Goal: Transaction & Acquisition: Purchase product/service

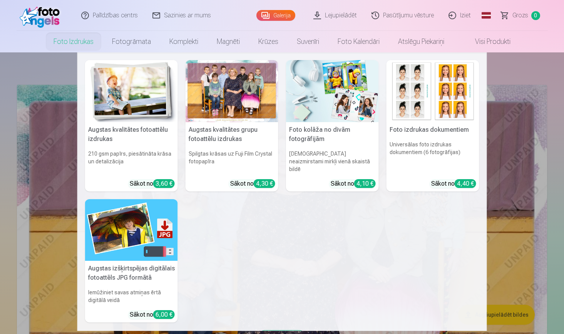
click at [74, 37] on link "Foto izdrukas" at bounding box center [73, 42] width 59 height 22
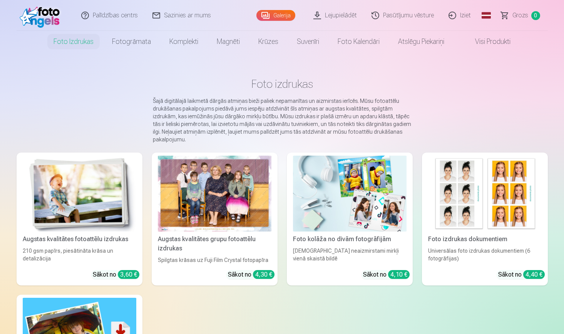
click at [57, 190] on img at bounding box center [80, 194] width 114 height 76
click at [216, 223] on div at bounding box center [215, 194] width 114 height 76
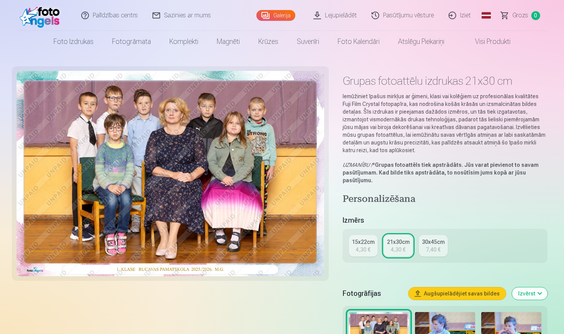
click at [365, 249] on div "4,30 €" at bounding box center [363, 250] width 15 height 8
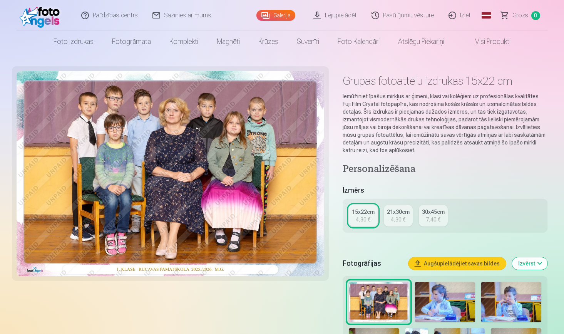
click at [392, 223] on link "21x30cm 4,30 €" at bounding box center [398, 216] width 29 height 22
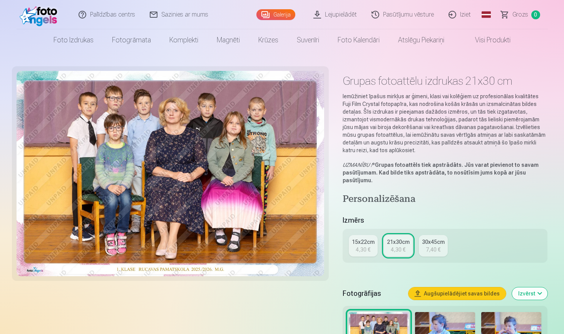
scroll to position [252, 0]
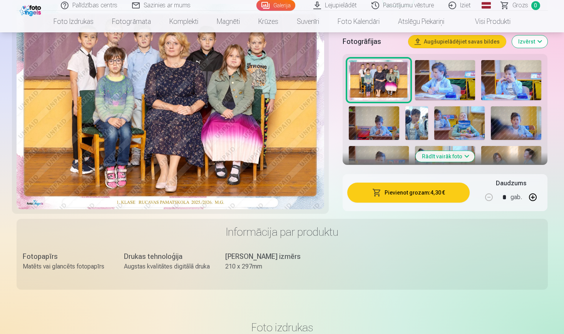
click at [434, 194] on button "Pievienot grozam : 4,30 €" at bounding box center [408, 193] width 123 height 20
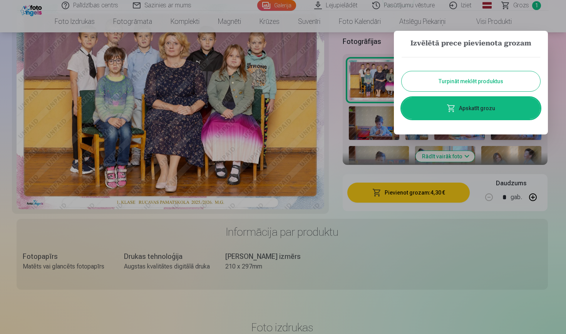
click at [468, 85] on button "Turpināt meklēt produktus" at bounding box center [471, 81] width 139 height 20
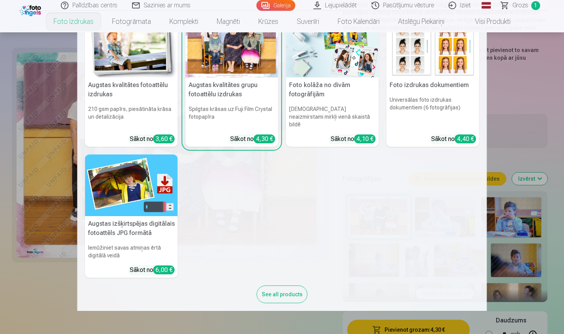
scroll to position [23, 0]
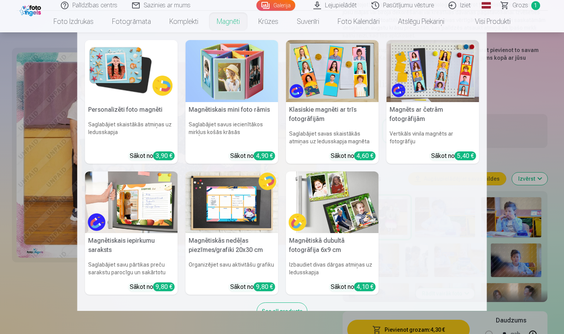
click at [221, 21] on link "Magnēti" at bounding box center [229, 22] width 42 height 22
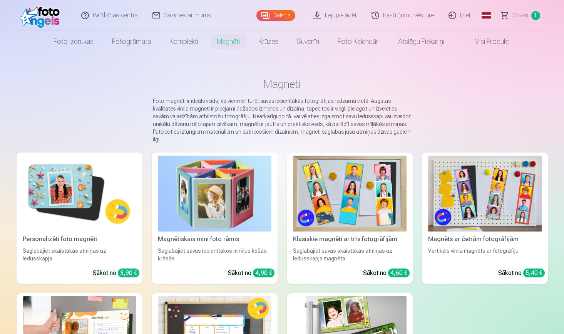
click at [69, 179] on img at bounding box center [80, 194] width 114 height 76
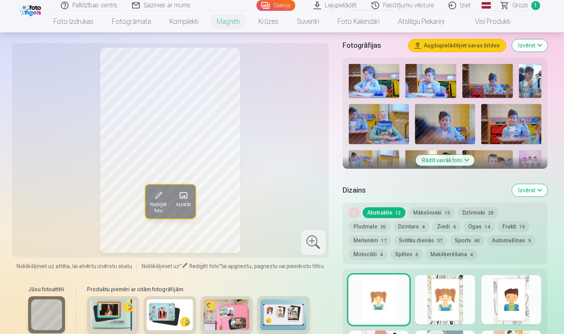
scroll to position [220, 0]
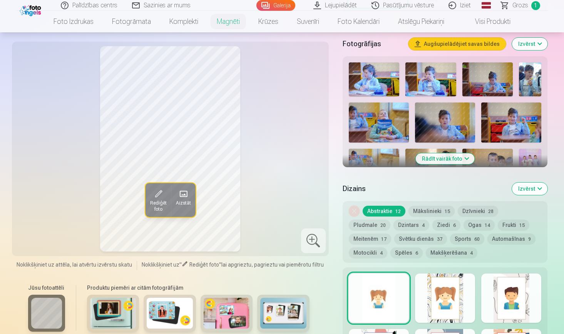
click at [524, 125] on img at bounding box center [511, 122] width 60 height 40
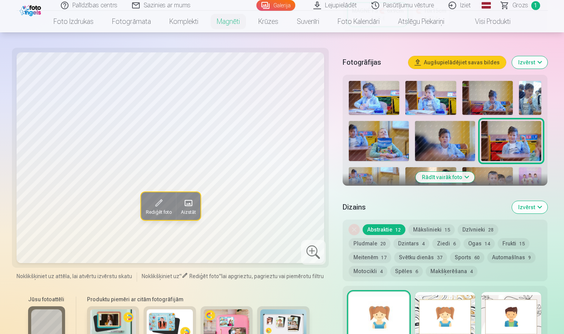
scroll to position [199, 0]
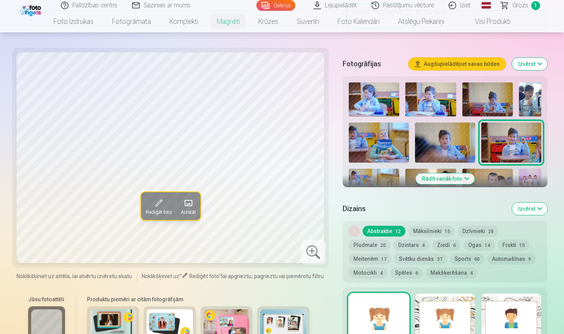
click at [428, 182] on button "Rādīt vairāk foto" at bounding box center [445, 178] width 59 height 11
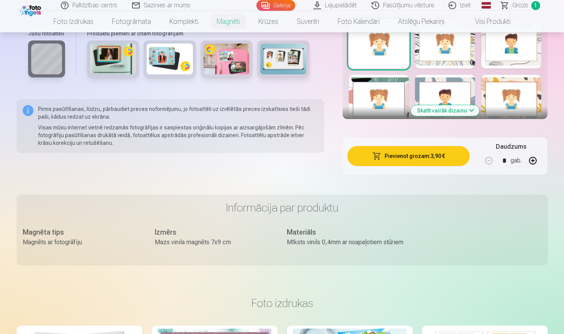
scroll to position [1563, 0]
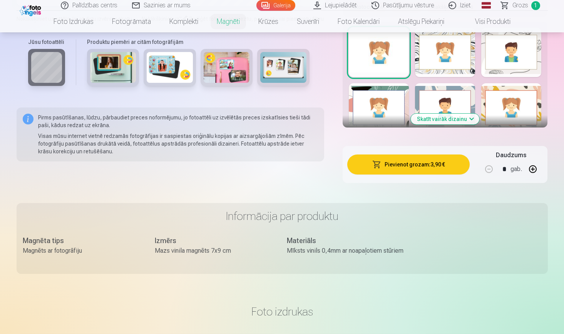
click at [454, 120] on button "Skatīt vairāk dizainu" at bounding box center [445, 119] width 69 height 11
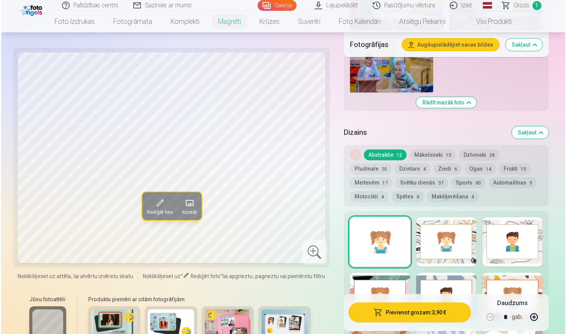
scroll to position [1431, 0]
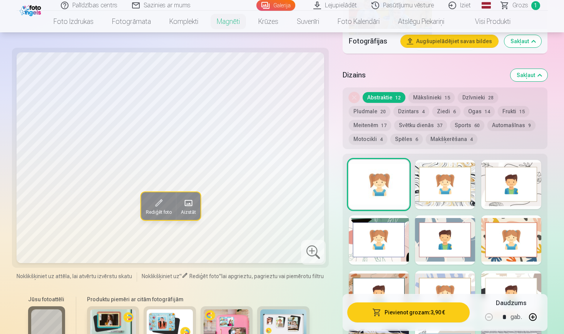
click at [492, 198] on div at bounding box center [511, 184] width 60 height 49
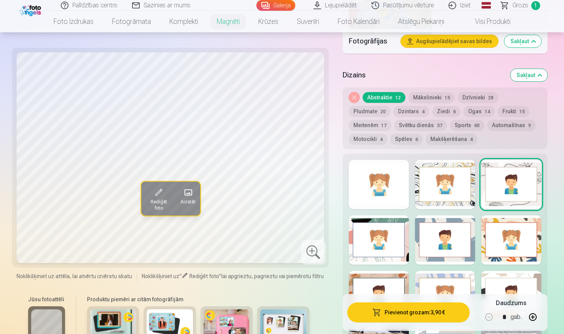
click at [390, 316] on button "Pievienot grozam : 3,90 €" at bounding box center [408, 312] width 123 height 20
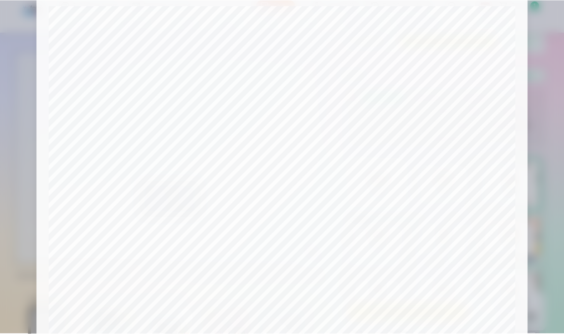
scroll to position [178, 0]
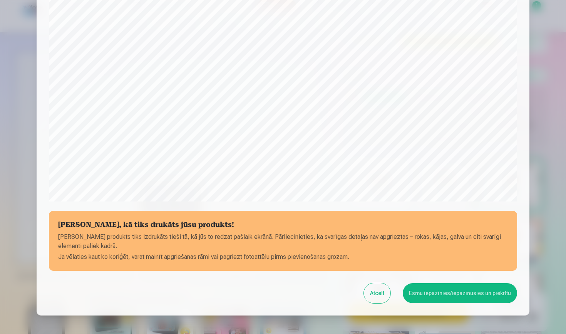
click at [425, 298] on button "Esmu iepazinies/iepazinusies un piekrītu" at bounding box center [460, 293] width 114 height 20
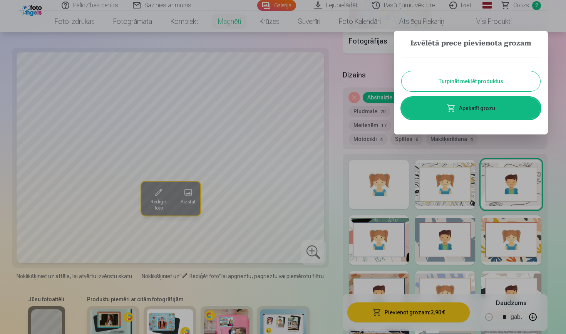
click at [491, 75] on button "Turpināt meklēt produktus" at bounding box center [471, 81] width 139 height 20
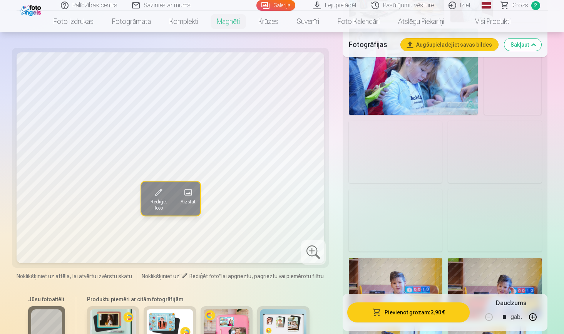
scroll to position [971, 0]
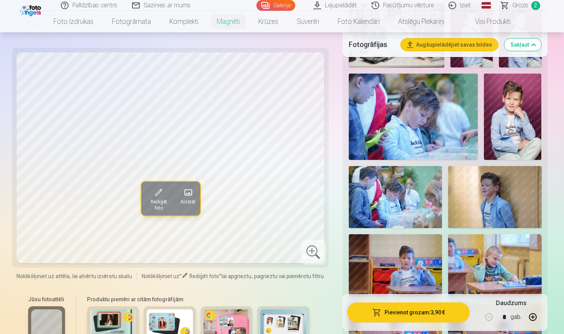
click at [519, 137] on img at bounding box center [512, 117] width 57 height 86
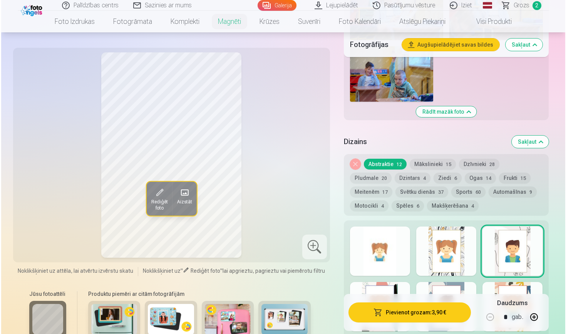
scroll to position [1522, 0]
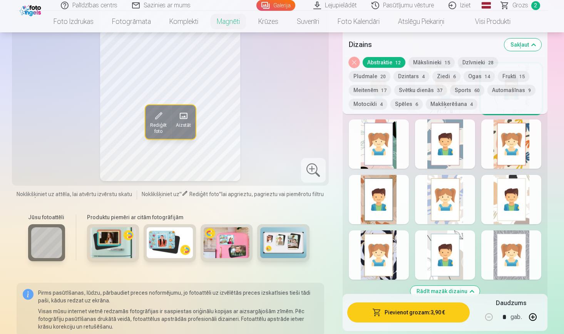
click at [410, 84] on div "Noņemiet dizainu Abstraktie 12 Mākslinieki 15 Dzīvnieki 28 Pludmale 20 Dzintars…" at bounding box center [445, 85] width 205 height 57
click at [450, 87] on button "Sports 60" at bounding box center [467, 90] width 34 height 11
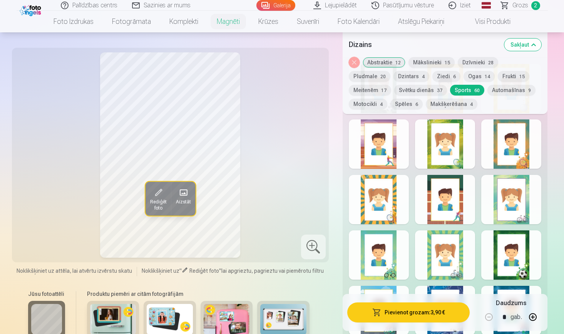
click at [506, 259] on div at bounding box center [511, 254] width 60 height 49
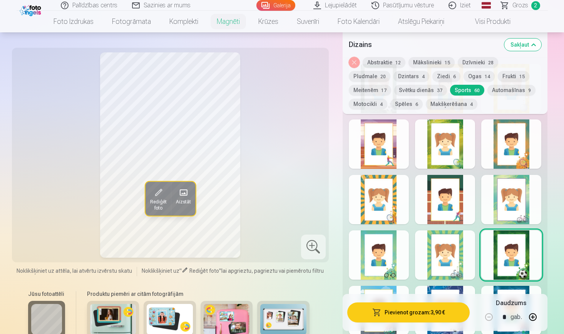
click at [416, 313] on button "Pievienot grozam : 3,90 €" at bounding box center [408, 312] width 123 height 20
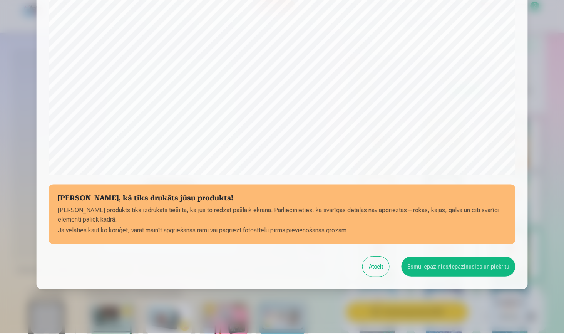
scroll to position [221, 0]
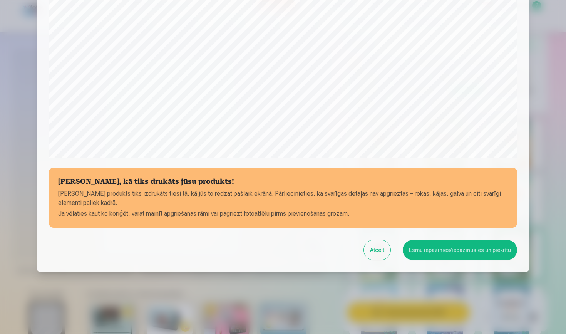
click at [442, 253] on button "Esmu iepazinies/iepazinusies un piekrītu" at bounding box center [460, 250] width 114 height 20
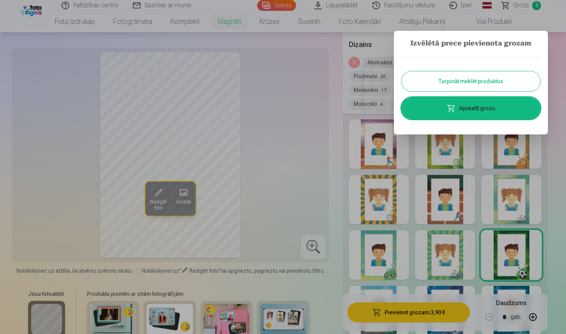
click at [459, 81] on button "Turpināt meklēt produktus" at bounding box center [471, 81] width 139 height 20
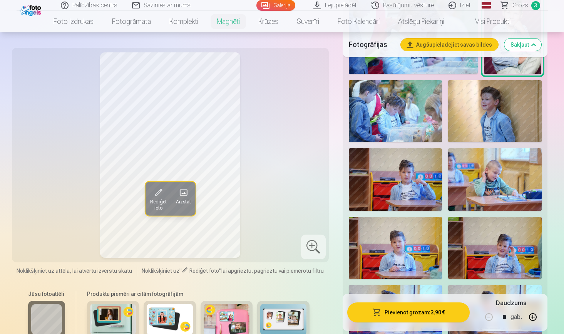
scroll to position [828, 0]
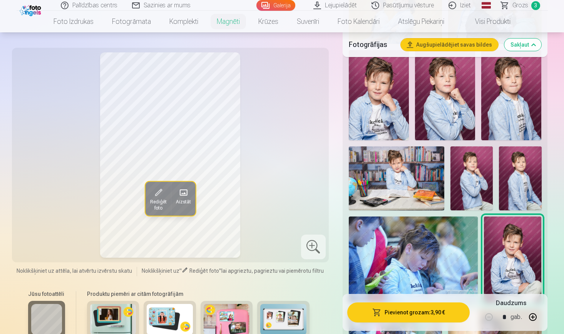
click at [407, 183] on img at bounding box center [397, 178] width 96 height 64
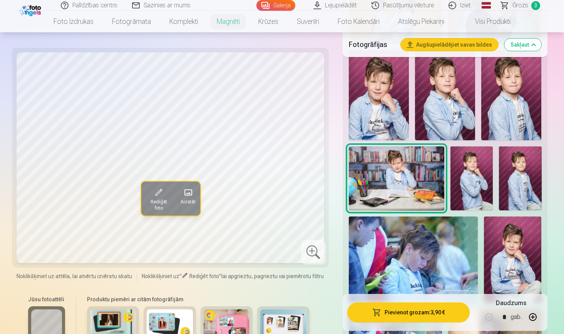
click at [161, 196] on span at bounding box center [158, 192] width 12 height 12
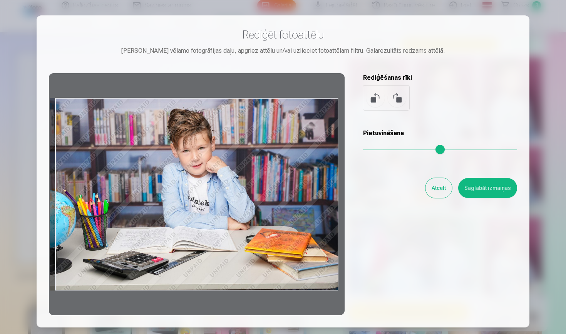
drag, startPoint x: 320, startPoint y: 116, endPoint x: 326, endPoint y: 157, distance: 41.2
click at [326, 157] on div at bounding box center [197, 194] width 296 height 242
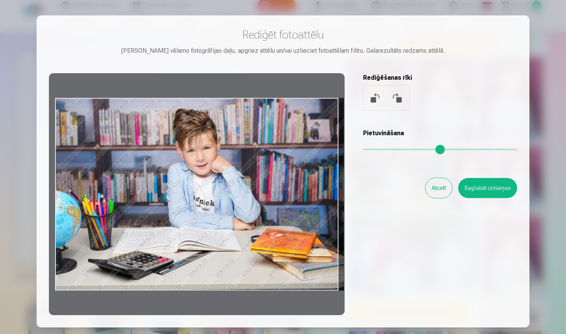
drag, startPoint x: 235, startPoint y: 172, endPoint x: 263, endPoint y: 175, distance: 27.9
click at [263, 175] on div at bounding box center [197, 194] width 296 height 242
click at [425, 186] on div "Atcelt Saglabāt izmaiņas" at bounding box center [440, 188] width 154 height 20
click at [437, 189] on button "Atcelt" at bounding box center [439, 188] width 27 height 20
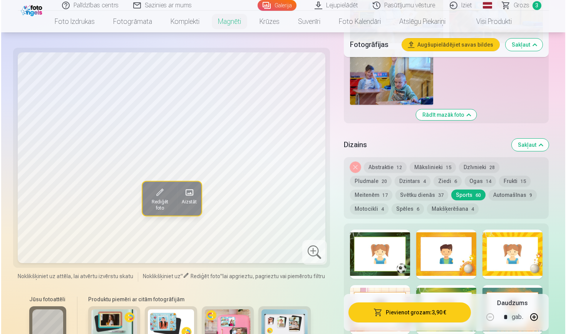
scroll to position [1363, 0]
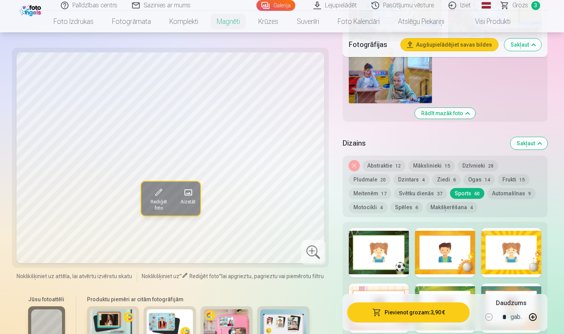
click at [394, 264] on div at bounding box center [379, 252] width 60 height 49
click at [378, 313] on span "button" at bounding box center [376, 312] width 9 height 8
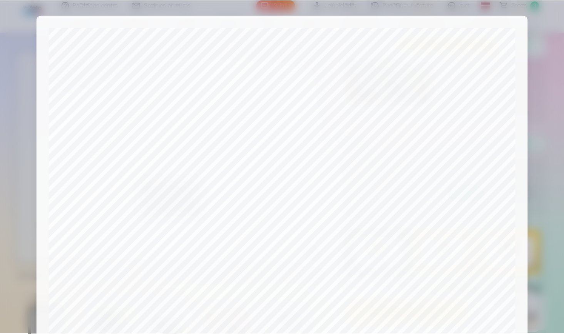
scroll to position [221, 0]
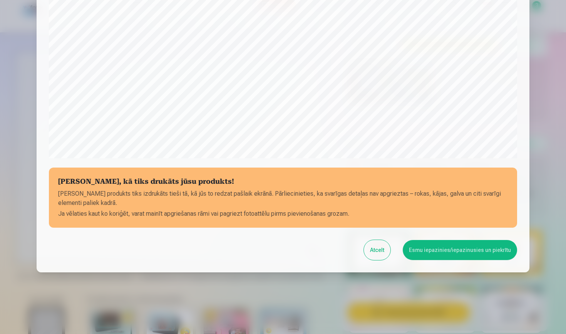
click at [456, 249] on button "Esmu iepazinies/iepazinusies un piekrītu" at bounding box center [460, 250] width 114 height 20
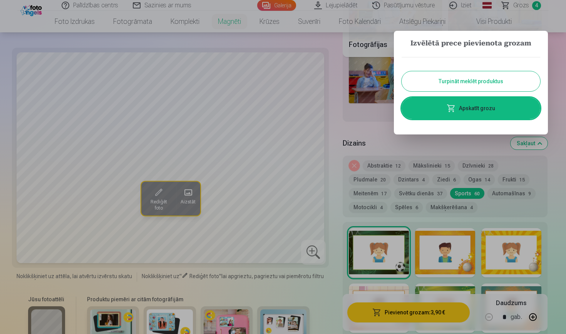
click at [487, 88] on button "Turpināt meklēt produktus" at bounding box center [471, 81] width 139 height 20
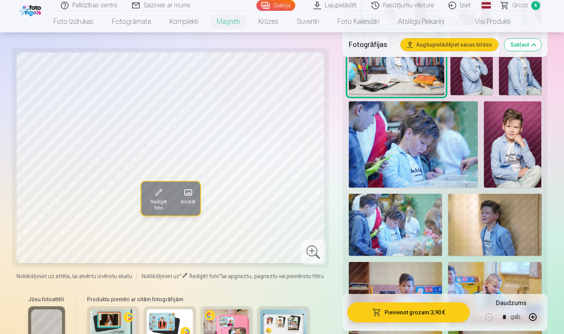
scroll to position [876, 0]
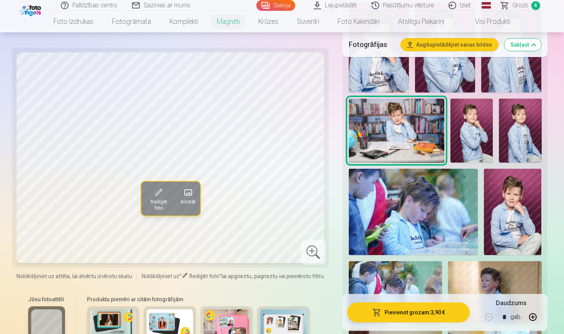
click at [473, 133] on img at bounding box center [472, 131] width 42 height 64
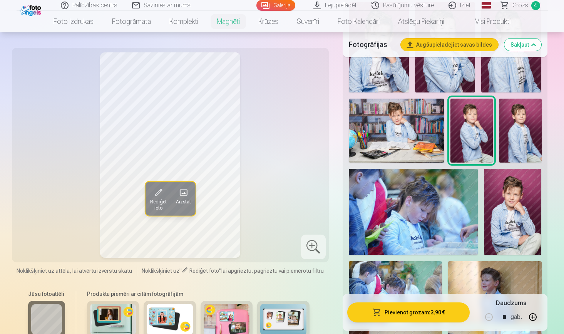
click at [535, 136] on img at bounding box center [520, 131] width 42 height 64
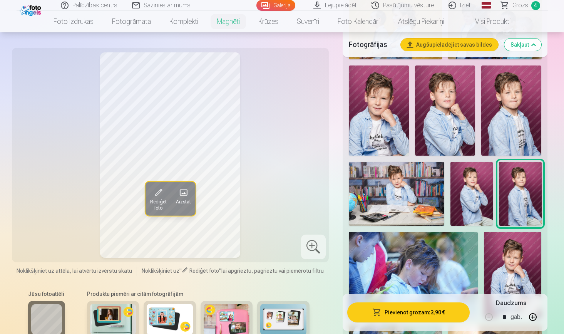
scroll to position [765, 0]
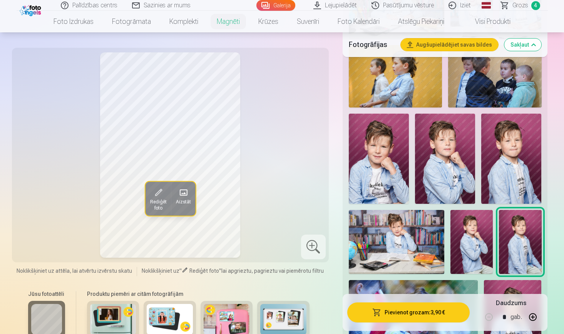
click at [448, 172] on img at bounding box center [445, 159] width 60 height 90
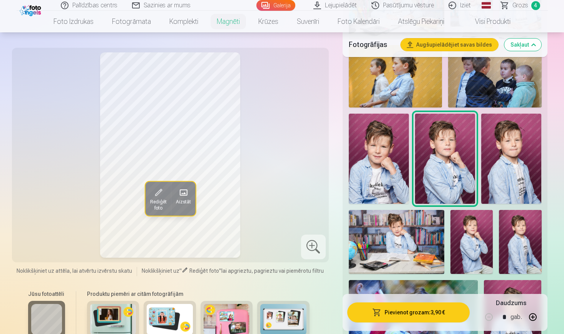
click at [365, 175] on img at bounding box center [379, 159] width 60 height 90
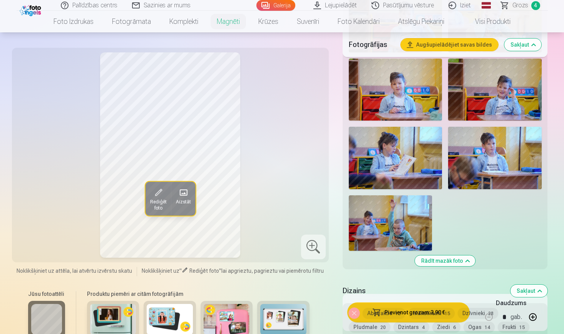
scroll to position [1417, 0]
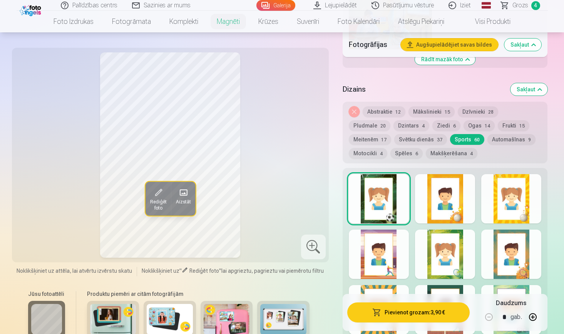
click at [488, 143] on button "Automašīnas 9" at bounding box center [512, 139] width 48 height 11
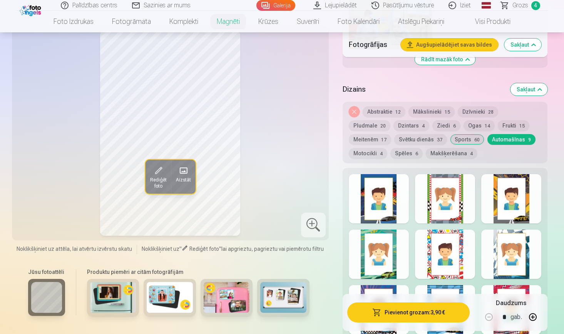
click at [411, 109] on button "Mākslinieki 15" at bounding box center [432, 111] width 46 height 11
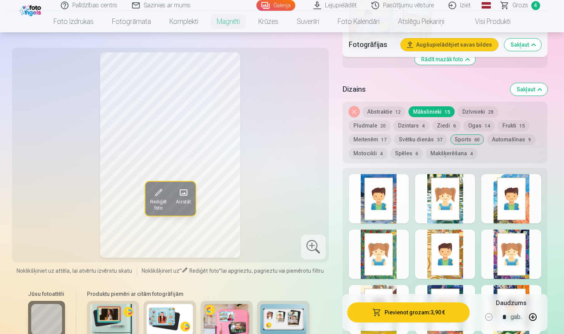
click at [416, 153] on span "6" at bounding box center [417, 153] width 3 height 5
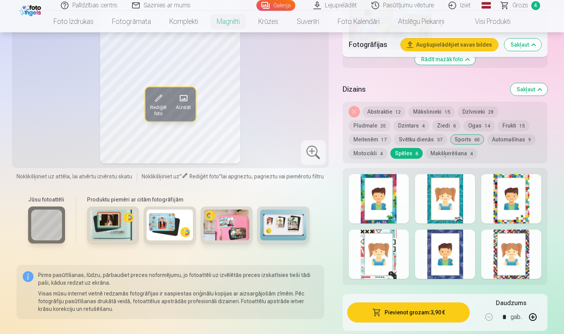
click at [521, 219] on div at bounding box center [511, 198] width 60 height 49
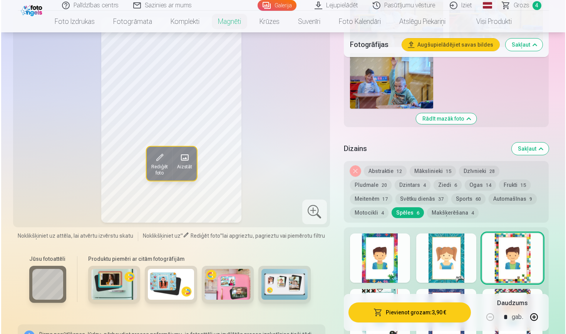
scroll to position [1356, 0]
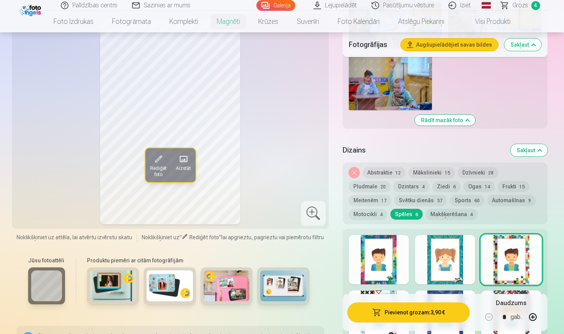
click at [411, 315] on button "Pievienot grozam : 3,90 €" at bounding box center [408, 312] width 123 height 20
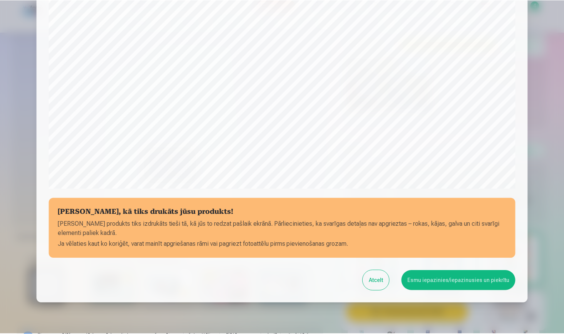
scroll to position [221, 0]
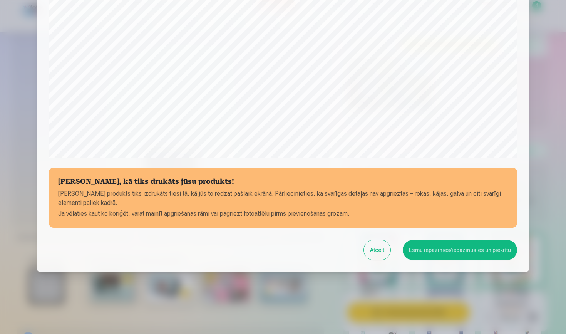
click at [457, 248] on button "Esmu iepazinies/iepazinusies un piekrītu" at bounding box center [460, 250] width 114 height 20
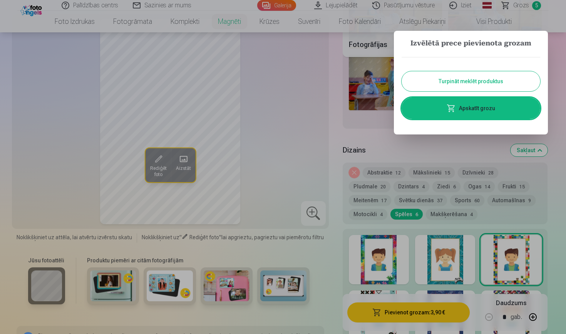
click at [490, 88] on button "Turpināt meklēt produktus" at bounding box center [471, 81] width 139 height 20
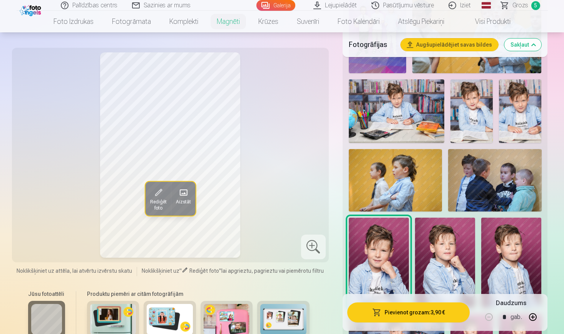
scroll to position [659, 0]
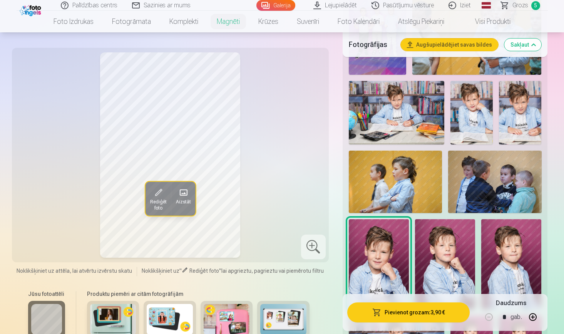
click at [477, 121] on img at bounding box center [472, 113] width 42 height 64
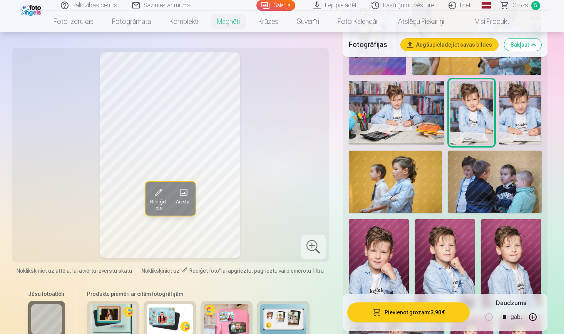
click at [517, 110] on img at bounding box center [520, 113] width 42 height 64
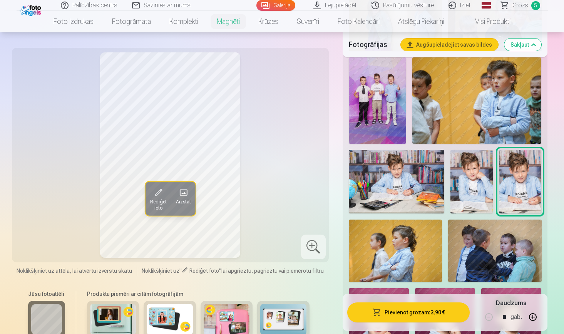
scroll to position [589, 0]
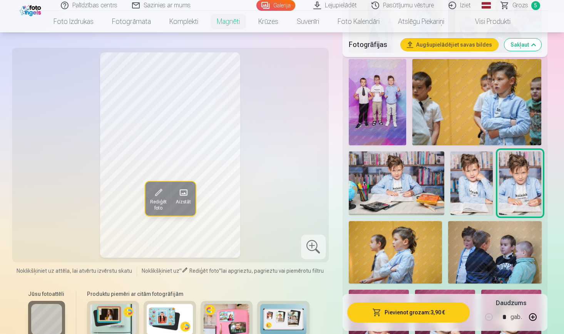
click at [367, 97] on img at bounding box center [377, 102] width 57 height 86
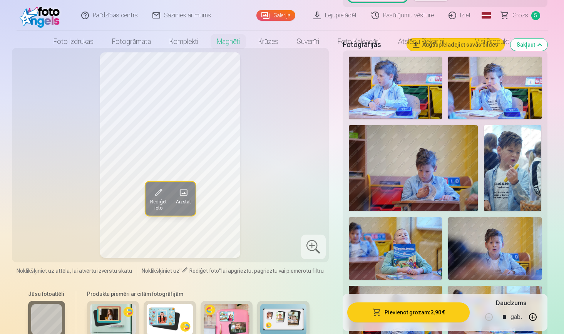
scroll to position [0, 0]
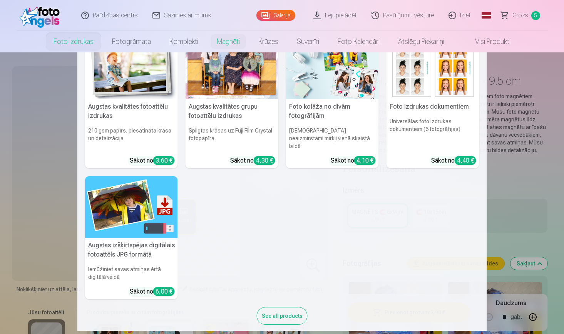
click at [142, 118] on h5 "Augstas kvalitātes fotoattēlu izdrukas" at bounding box center [131, 111] width 93 height 25
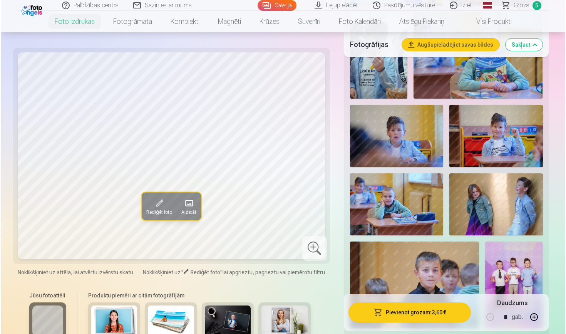
scroll to position [488, 0]
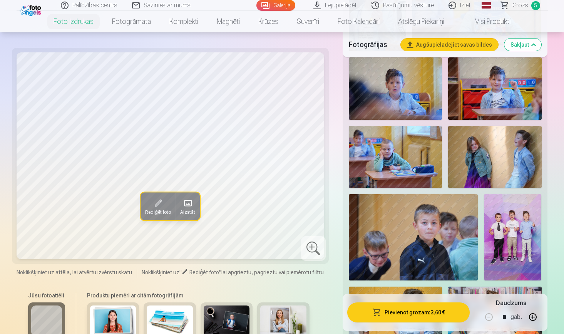
click at [499, 241] on img at bounding box center [512, 237] width 57 height 86
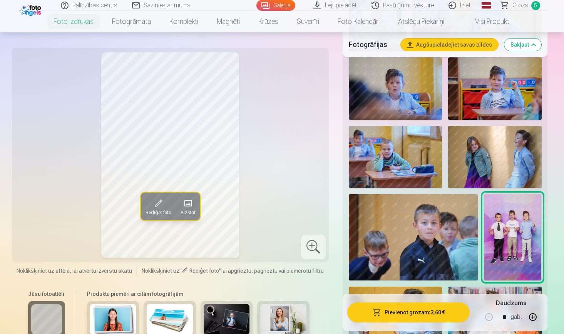
click at [406, 308] on button "Pievienot grozam : 3,60 €" at bounding box center [408, 312] width 123 height 20
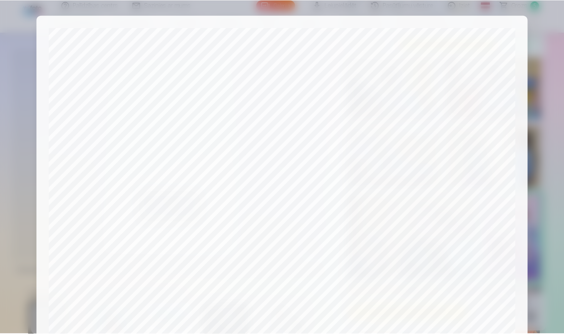
scroll to position [221, 0]
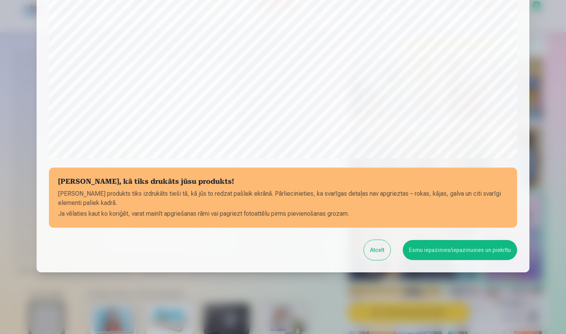
click at [425, 245] on button "Esmu iepazinies/iepazinusies un piekrītu" at bounding box center [460, 250] width 114 height 20
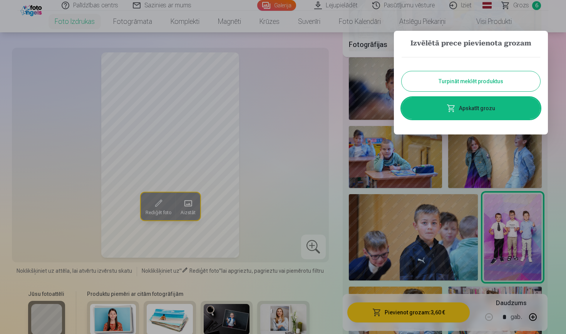
click at [468, 82] on button "Turpināt meklēt produktus" at bounding box center [471, 81] width 139 height 20
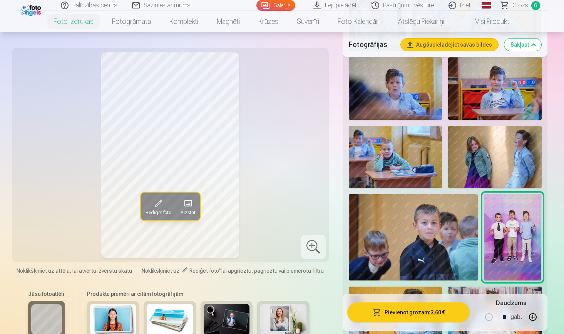
click at [477, 176] on img at bounding box center [494, 157] width 93 height 62
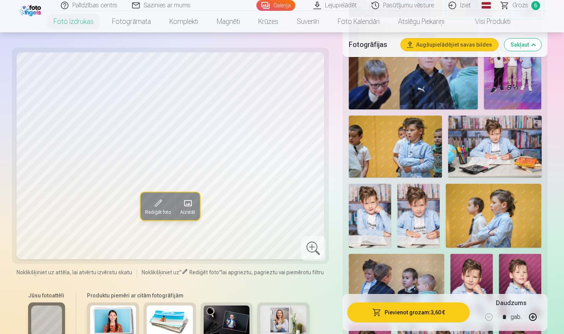
scroll to position [1019, 0]
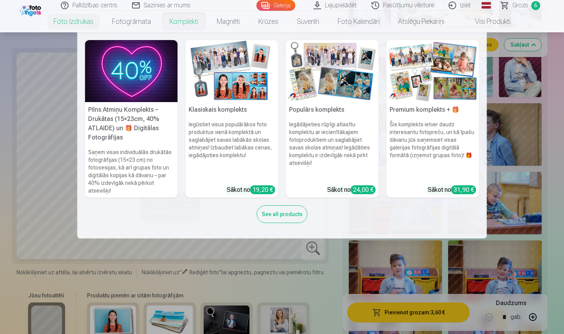
click at [165, 19] on link "Komplekti" at bounding box center [183, 22] width 47 height 22
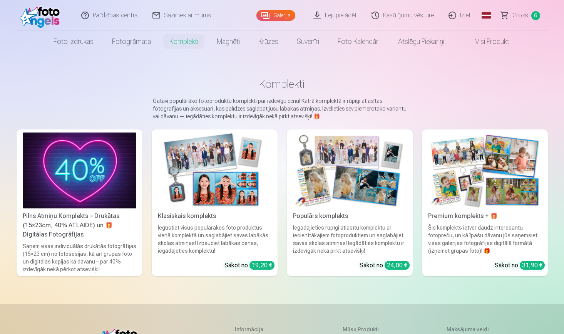
click at [53, 183] on img at bounding box center [80, 170] width 114 height 76
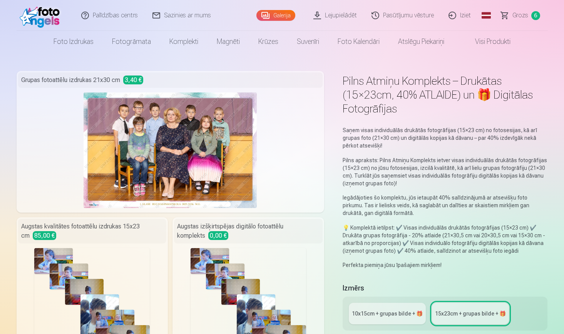
click at [474, 37] on link "Visi produkti" at bounding box center [487, 42] width 66 height 22
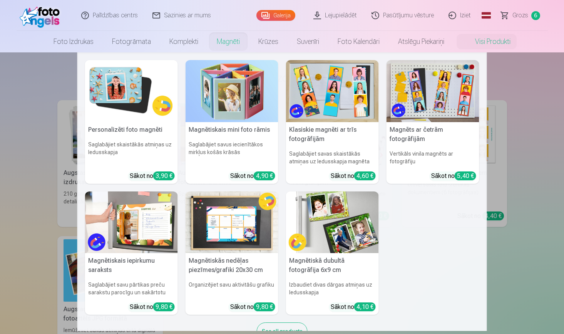
click at [322, 103] on img at bounding box center [332, 91] width 93 height 62
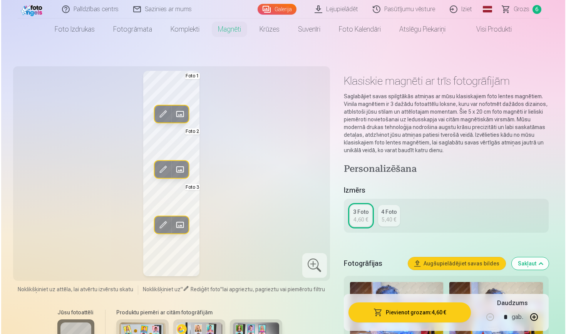
scroll to position [12, 0]
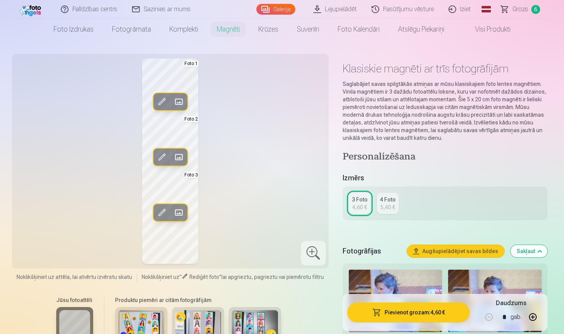
click at [180, 102] on span at bounding box center [179, 102] width 12 height 12
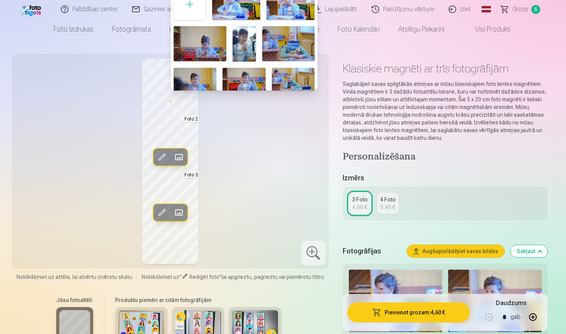
scroll to position [22, 0]
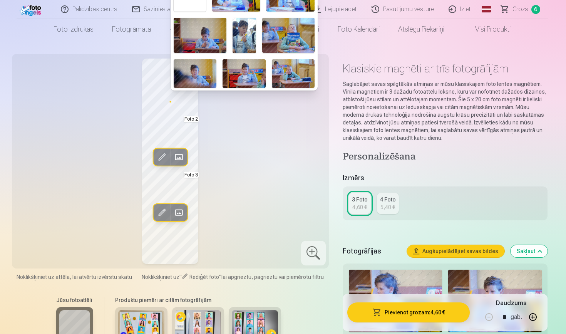
click at [242, 74] on img at bounding box center [244, 73] width 43 height 28
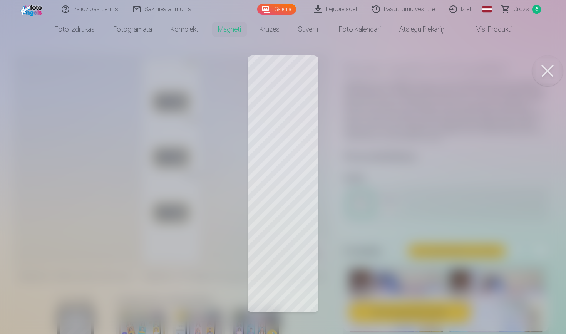
click at [545, 70] on button at bounding box center [547, 70] width 31 height 31
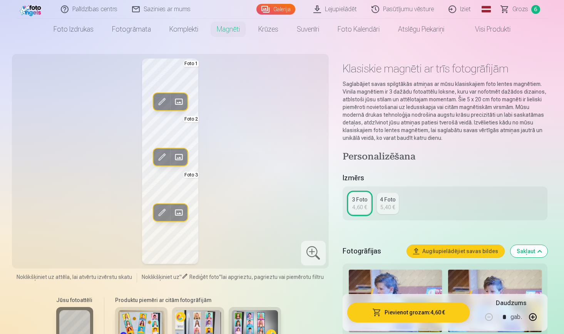
click at [179, 159] on span at bounding box center [179, 157] width 12 height 12
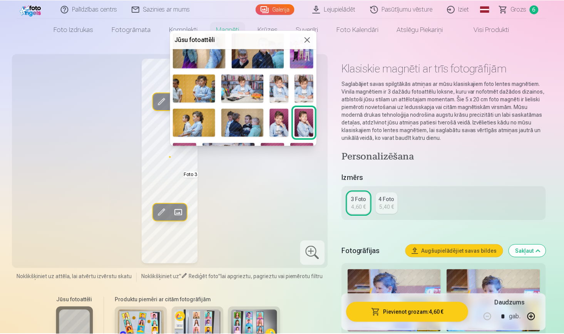
scroll to position [144, 0]
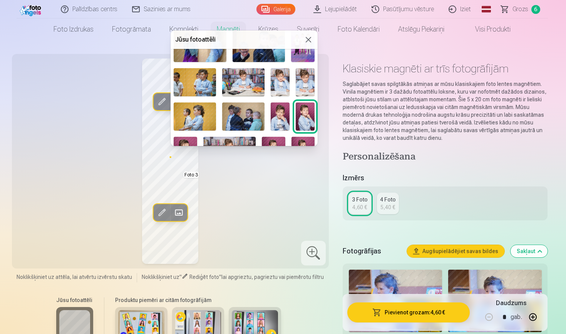
click at [240, 139] on img at bounding box center [229, 154] width 52 height 35
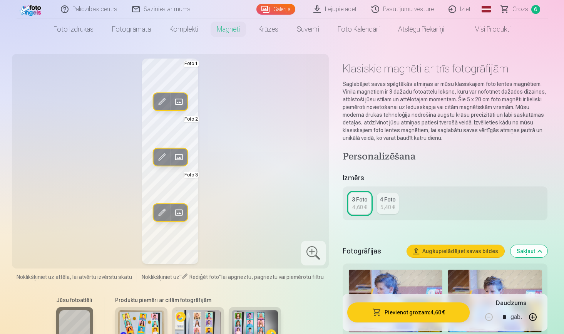
click at [155, 211] on button "Rediģēt foto" at bounding box center [161, 212] width 17 height 17
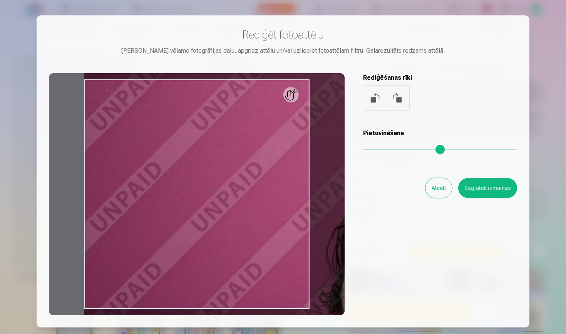
type input "*"
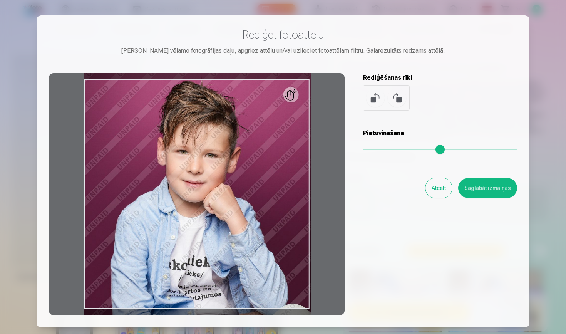
drag, startPoint x: 367, startPoint y: 150, endPoint x: 288, endPoint y: 146, distance: 79.1
click at [288, 146] on div "Rediģēt fotoattēlu [PERSON_NAME] vēlamo fotogrāfijas daļu, apgriez attēlu un/va…" at bounding box center [283, 171] width 468 height 287
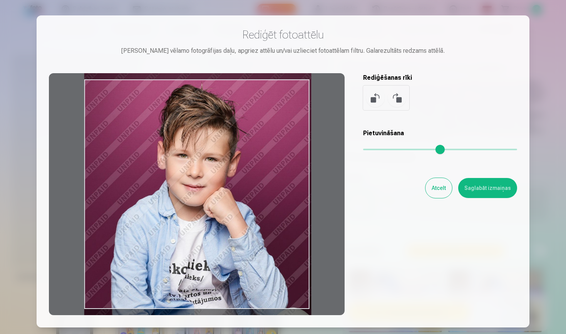
drag, startPoint x: 218, startPoint y: 229, endPoint x: 229, endPoint y: 233, distance: 11.1
click at [229, 233] on div at bounding box center [197, 194] width 296 height 242
click at [439, 191] on button "Atcelt" at bounding box center [439, 188] width 27 height 20
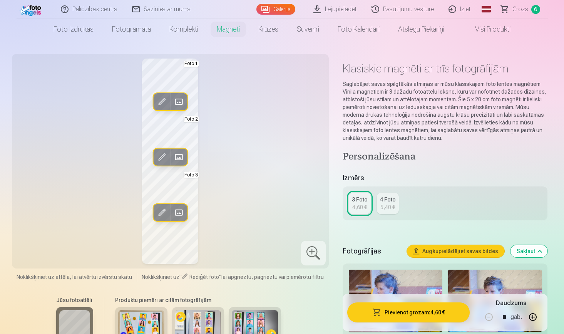
click at [284, 198] on div "Rediģēt foto Aizstāt Foto 1 Rediģēt foto Aizstāt Foto 2 Rediģēt foto Aizstāt Fo…" at bounding box center [171, 161] width 308 height 205
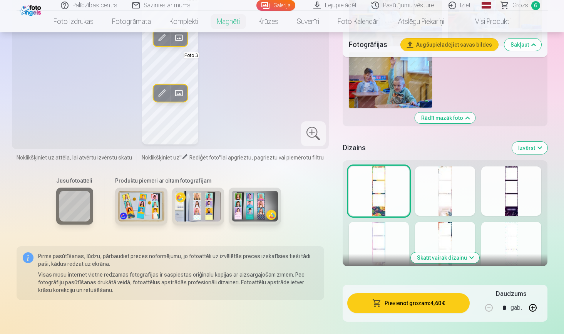
scroll to position [1332, 0]
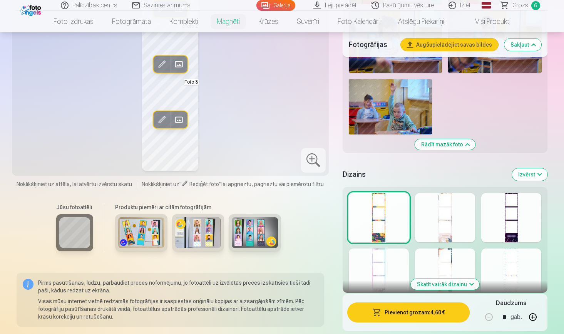
click at [453, 236] on div at bounding box center [445, 217] width 60 height 49
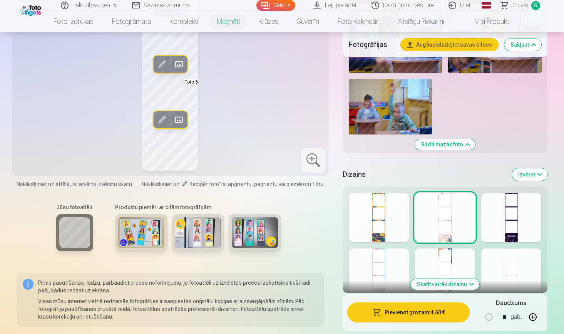
click at [369, 265] on div at bounding box center [379, 272] width 60 height 49
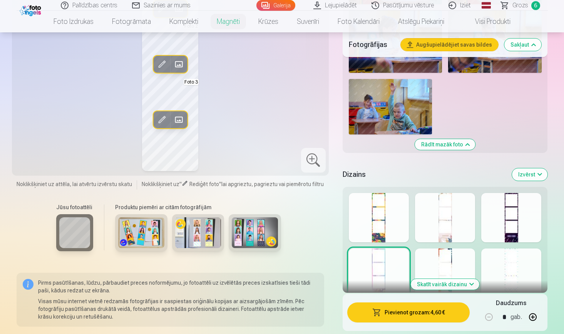
click at [449, 262] on div at bounding box center [445, 272] width 60 height 49
click at [513, 266] on div at bounding box center [511, 272] width 60 height 49
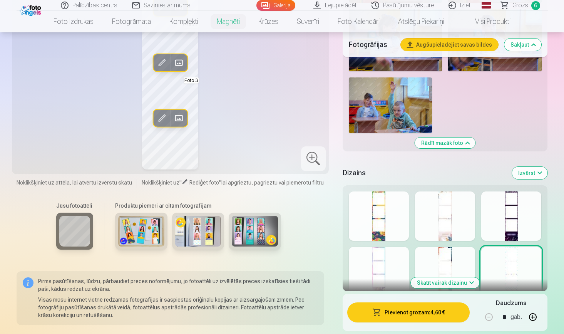
click at [509, 207] on div at bounding box center [511, 215] width 60 height 49
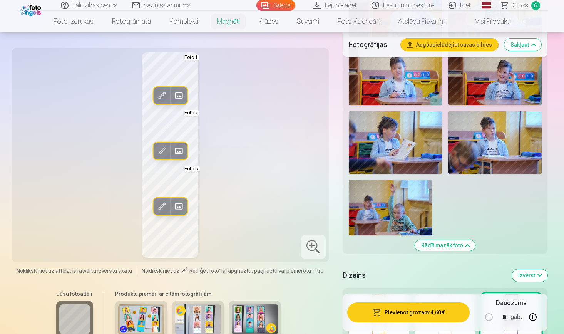
scroll to position [1374, 0]
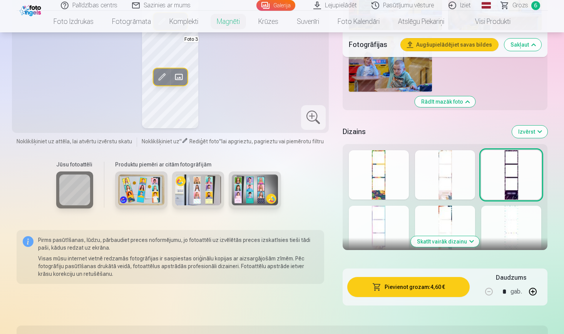
click at [380, 180] on div at bounding box center [379, 174] width 60 height 49
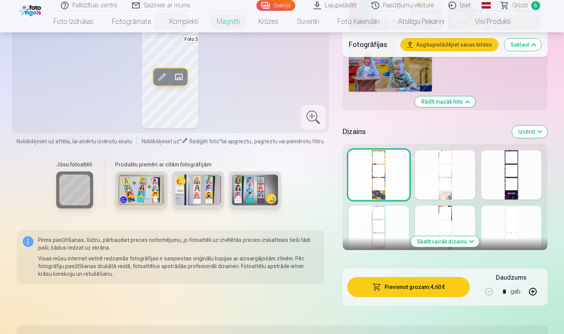
click at [491, 231] on div at bounding box center [511, 230] width 60 height 49
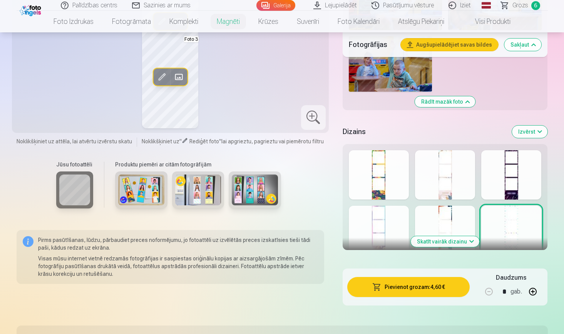
click at [427, 218] on div at bounding box center [445, 230] width 60 height 49
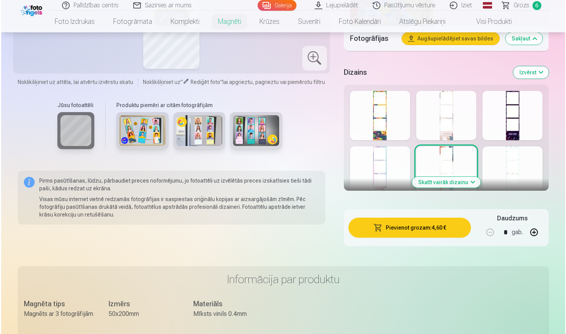
scroll to position [1174, 0]
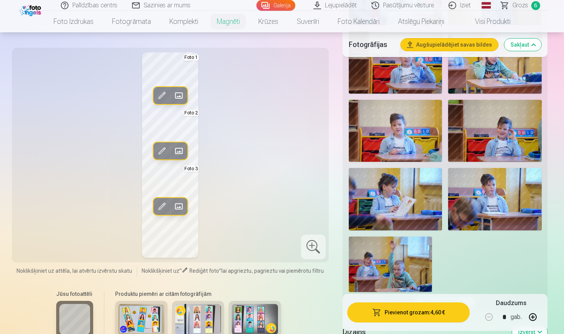
click at [395, 318] on button "Pievienot grozam : 4,60 €" at bounding box center [408, 312] width 123 height 20
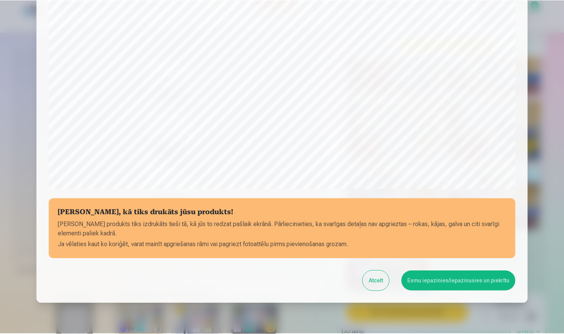
scroll to position [221, 0]
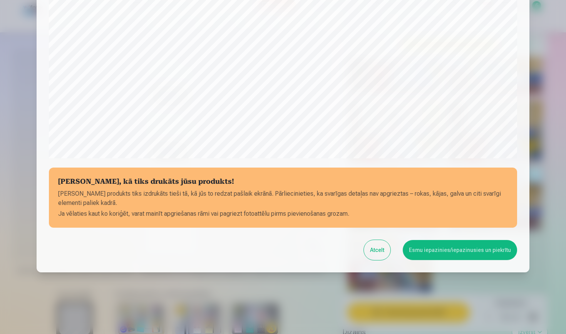
click at [471, 254] on button "Esmu iepazinies/iepazinusies un piekrītu" at bounding box center [460, 250] width 114 height 20
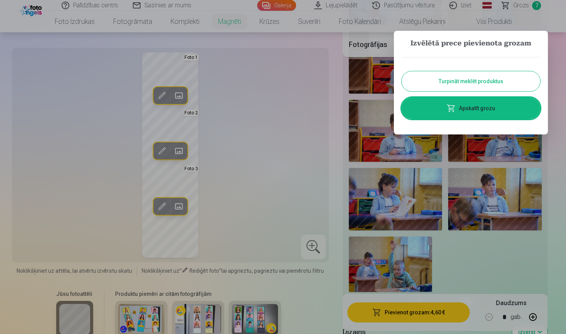
click at [238, 17] on div at bounding box center [283, 167] width 566 height 334
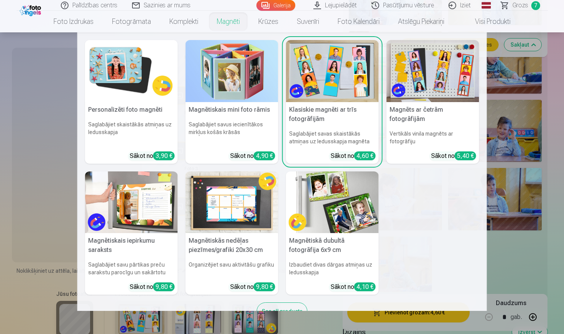
click at [232, 22] on link "Magnēti" at bounding box center [229, 22] width 42 height 22
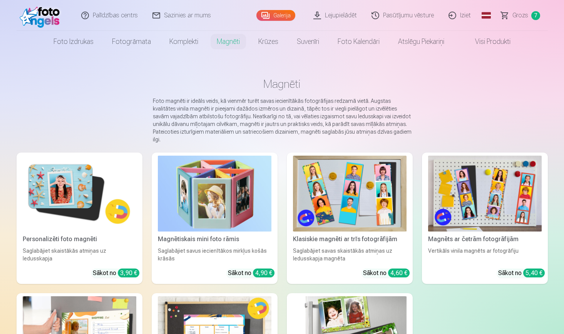
click at [446, 194] on img at bounding box center [485, 194] width 114 height 76
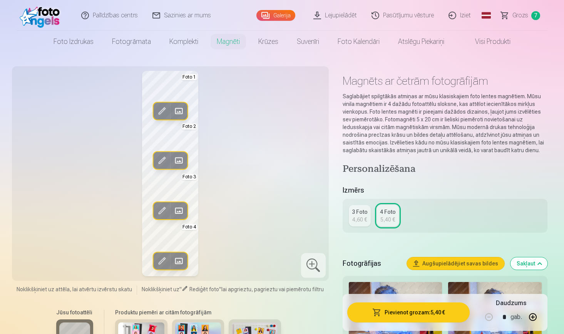
click at [180, 265] on span at bounding box center [179, 261] width 12 height 12
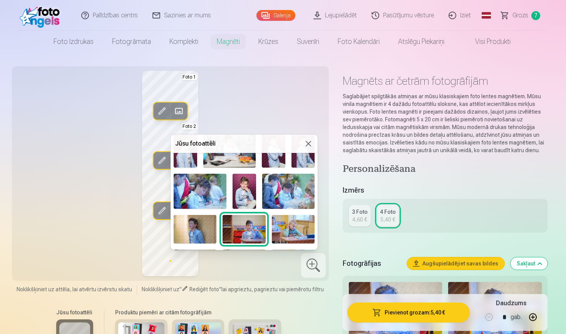
scroll to position [223, 0]
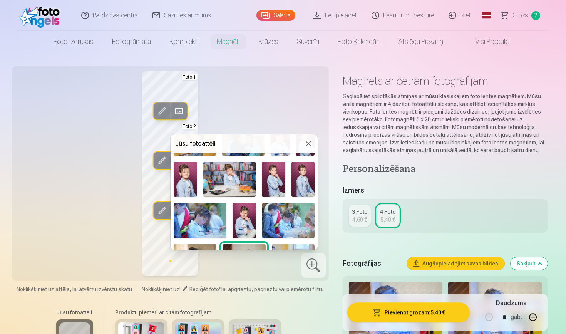
click at [301, 183] on img at bounding box center [303, 179] width 23 height 35
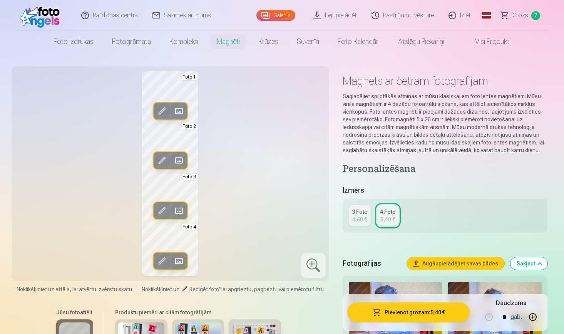
click at [183, 261] on span at bounding box center [179, 261] width 12 height 12
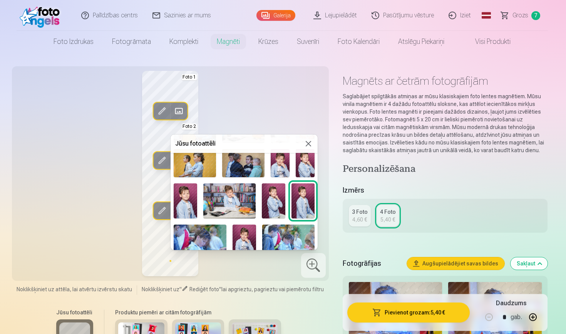
scroll to position [200, 0]
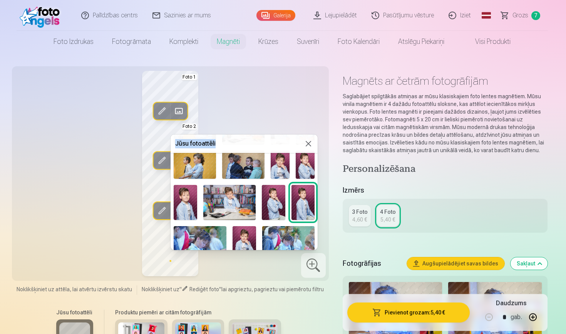
drag, startPoint x: 230, startPoint y: 140, endPoint x: 279, endPoint y: 135, distance: 49.5
click at [279, 135] on div "Jūsu fotoattēli" at bounding box center [244, 143] width 147 height 18
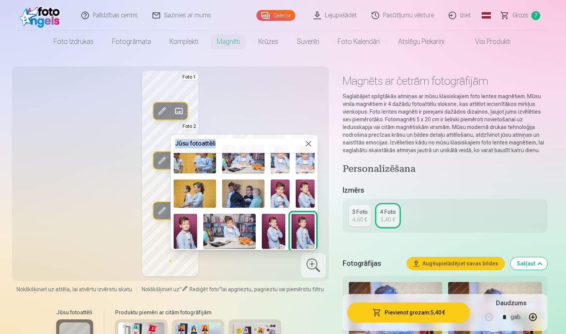
scroll to position [164, 0]
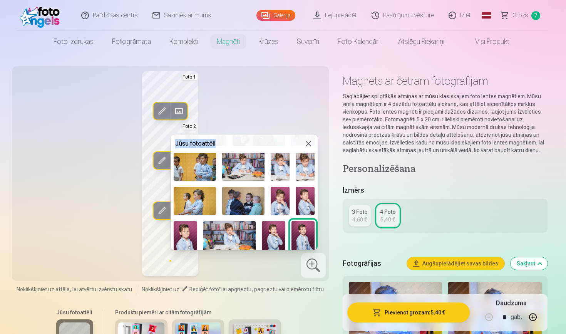
click at [246, 166] on img at bounding box center [243, 166] width 42 height 28
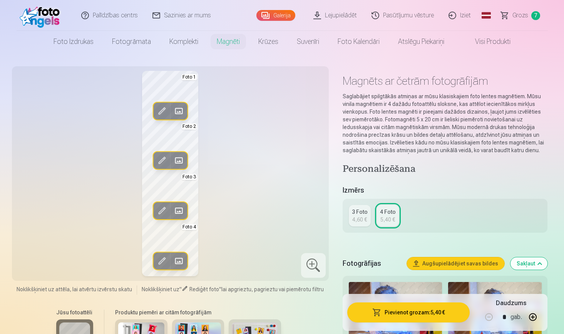
click at [102, 210] on div "Rediģēt foto Aizstāt Foto 1 Rediģēt foto Aizstāt Foto 2 Rediģēt foto Aizstāt Fo…" at bounding box center [171, 173] width 308 height 205
click at [88, 217] on div "Rediģēt foto Aizstāt Foto 1 Rediģēt foto Aizstāt Foto 2 Rediģēt foto Aizstāt Fo…" at bounding box center [171, 173] width 308 height 205
click at [408, 313] on button "Pievienot grozam : 5,40 €" at bounding box center [408, 312] width 123 height 20
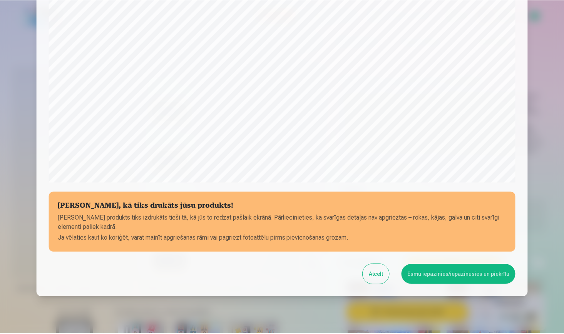
scroll to position [221, 0]
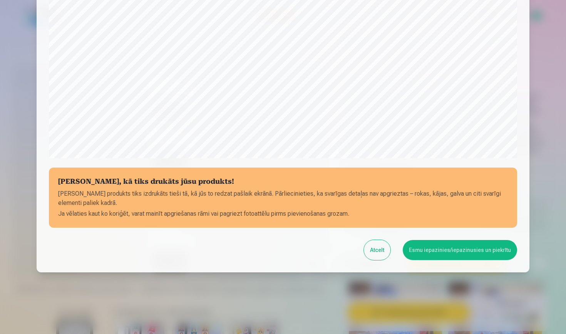
click at [423, 245] on button "Esmu iepazinies/iepazinusies un piekrītu" at bounding box center [460, 250] width 114 height 20
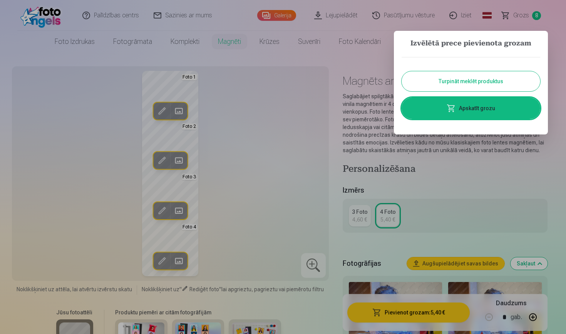
click at [483, 107] on link "Apskatīt grozu" at bounding box center [471, 108] width 139 height 22
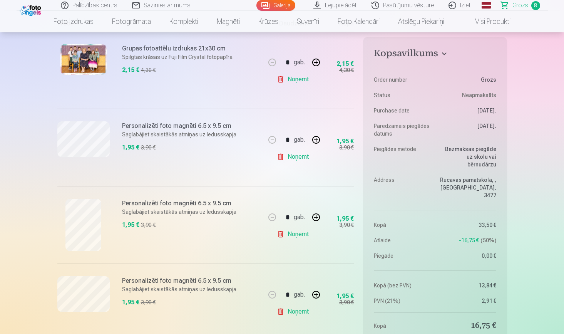
scroll to position [191, 0]
